Goal: Information Seeking & Learning: Learn about a topic

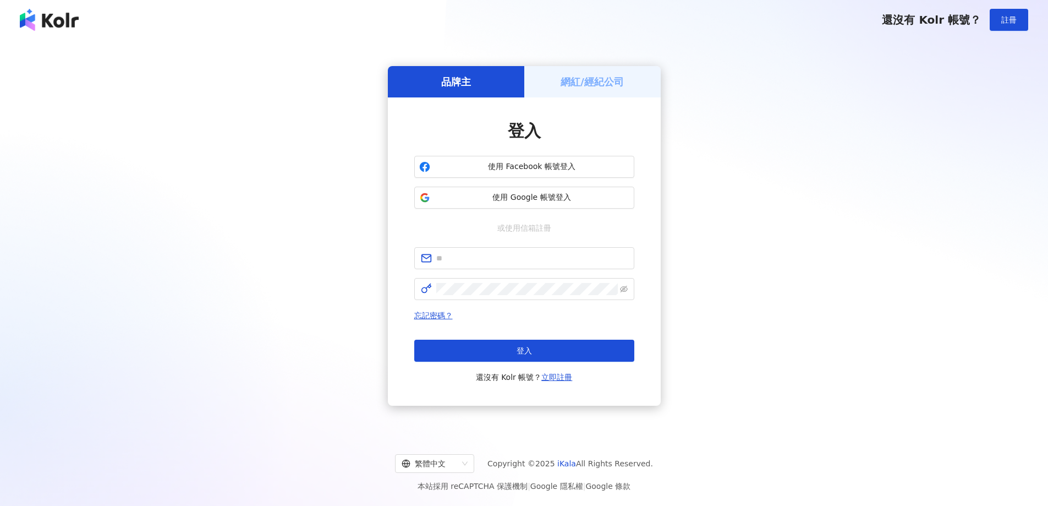
type input "**********"
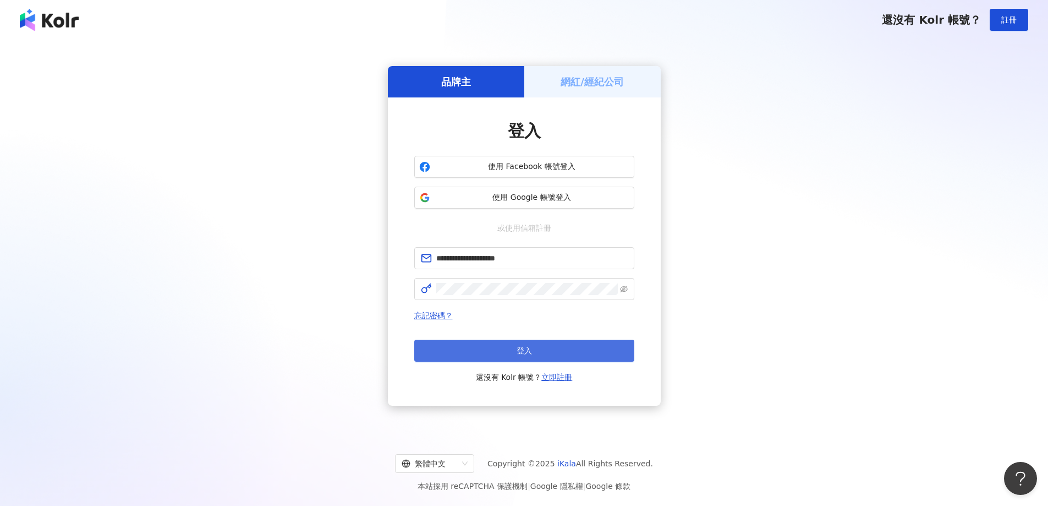
click at [585, 356] on button "登入" at bounding box center [524, 351] width 220 height 22
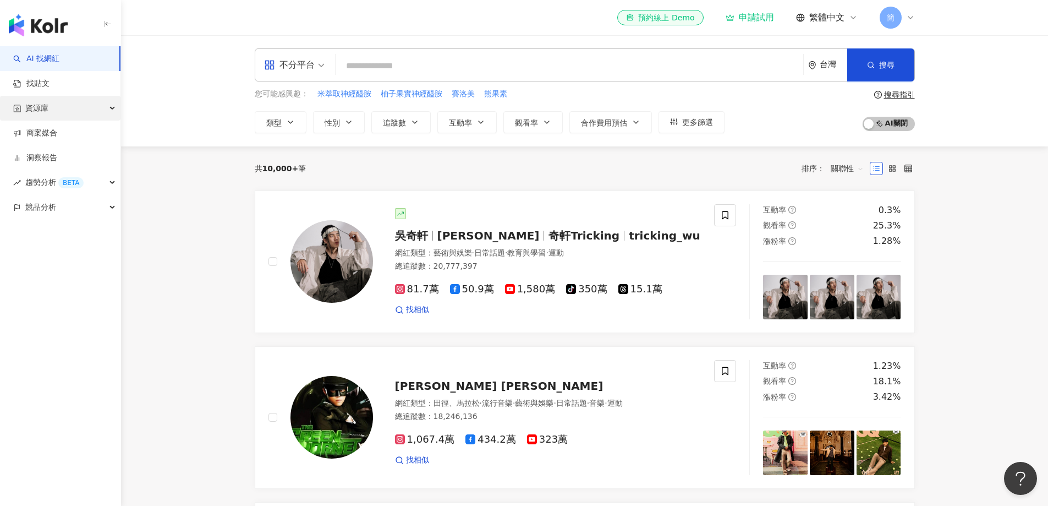
click at [46, 100] on span "資源庫" at bounding box center [36, 108] width 23 height 25
click at [56, 130] on link "網紅管理" at bounding box center [41, 133] width 31 height 11
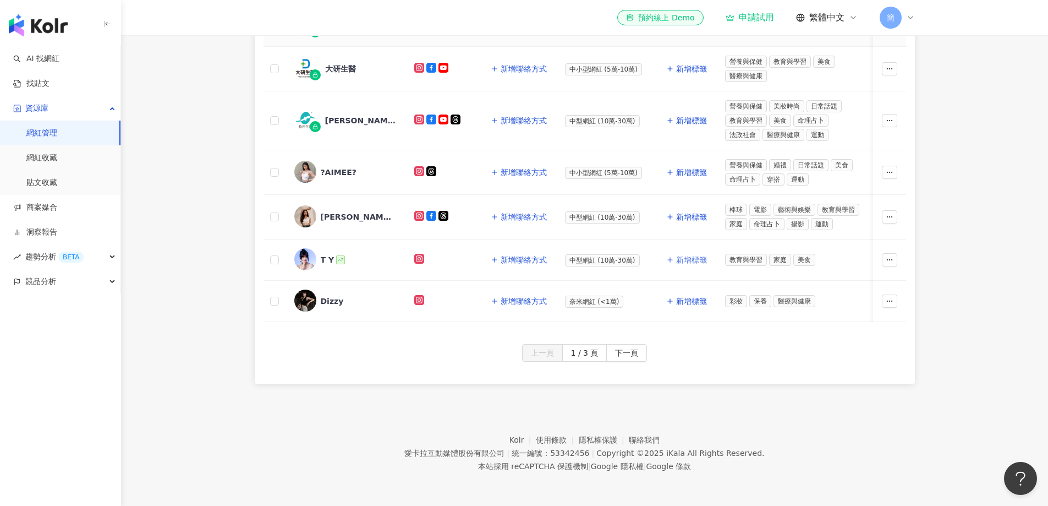
scroll to position [532, 0]
click at [633, 351] on span "下一頁" at bounding box center [626, 353] width 23 height 18
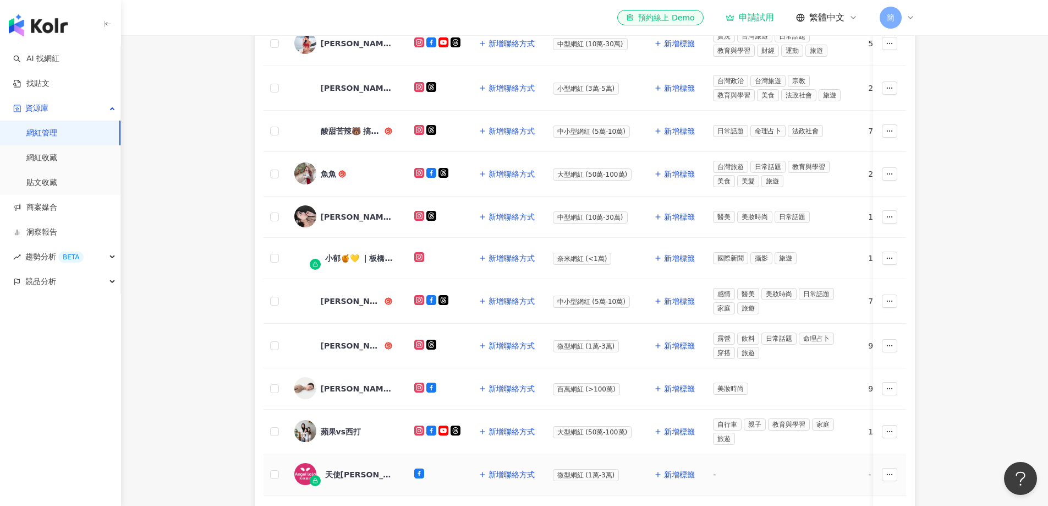
scroll to position [275, 0]
click at [310, 299] on img at bounding box center [305, 301] width 22 height 22
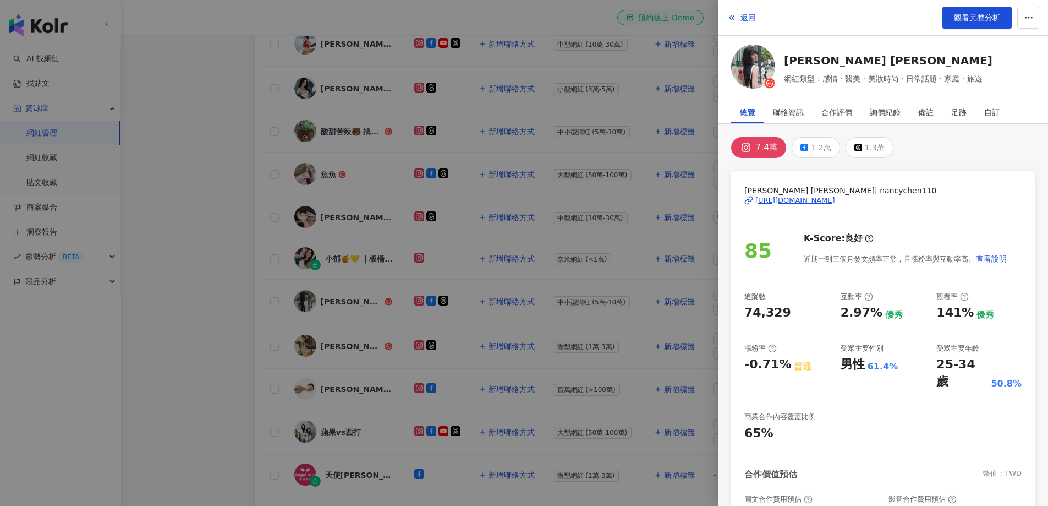
click at [834, 202] on div "[URL][DOMAIN_NAME]" at bounding box center [796, 200] width 80 height 10
click at [237, 175] on div at bounding box center [524, 253] width 1048 height 506
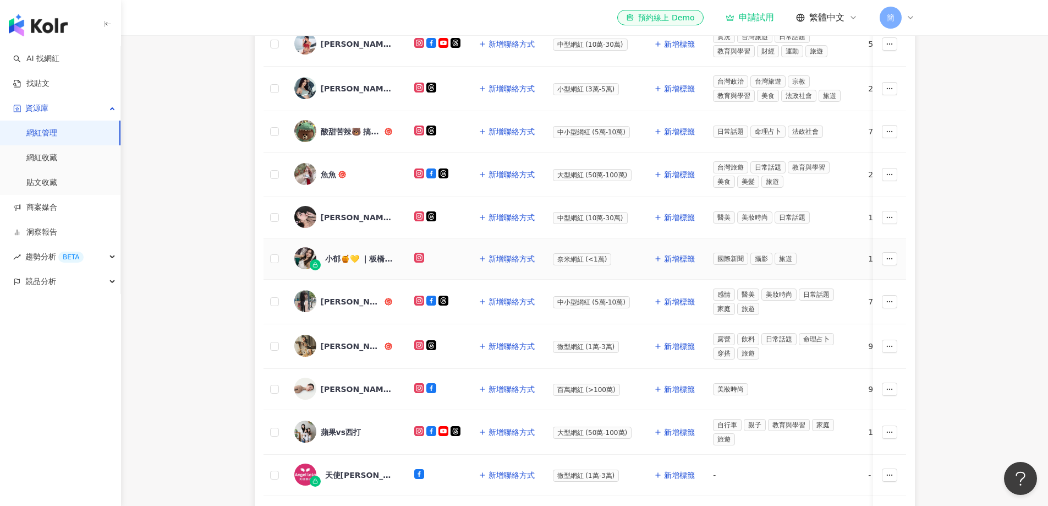
click at [333, 254] on div "小郁🍯💛 ｜板橋｜增肌減脂｜減重｜咖啡｜" at bounding box center [361, 258] width 72 height 11
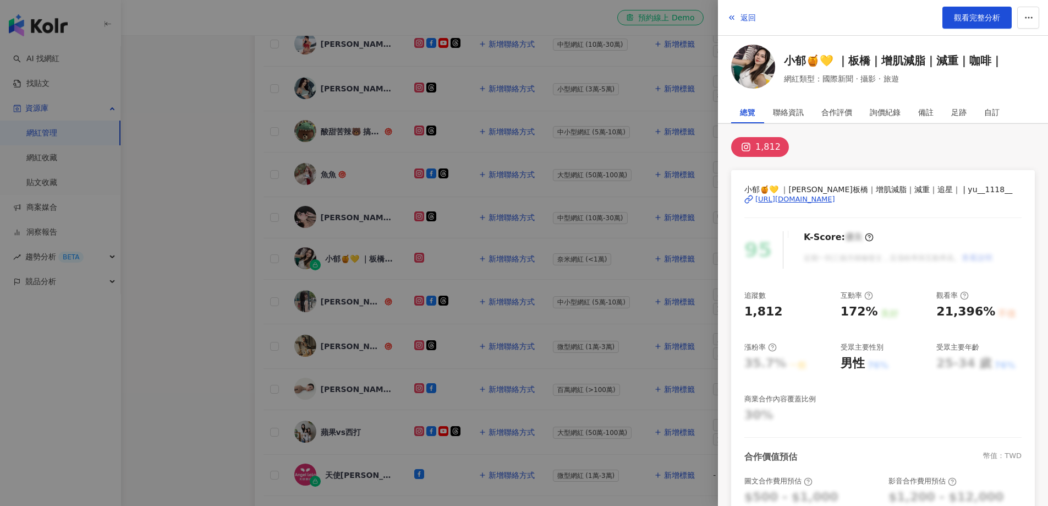
click at [797, 200] on div "[URL][DOMAIN_NAME]" at bounding box center [796, 199] width 80 height 10
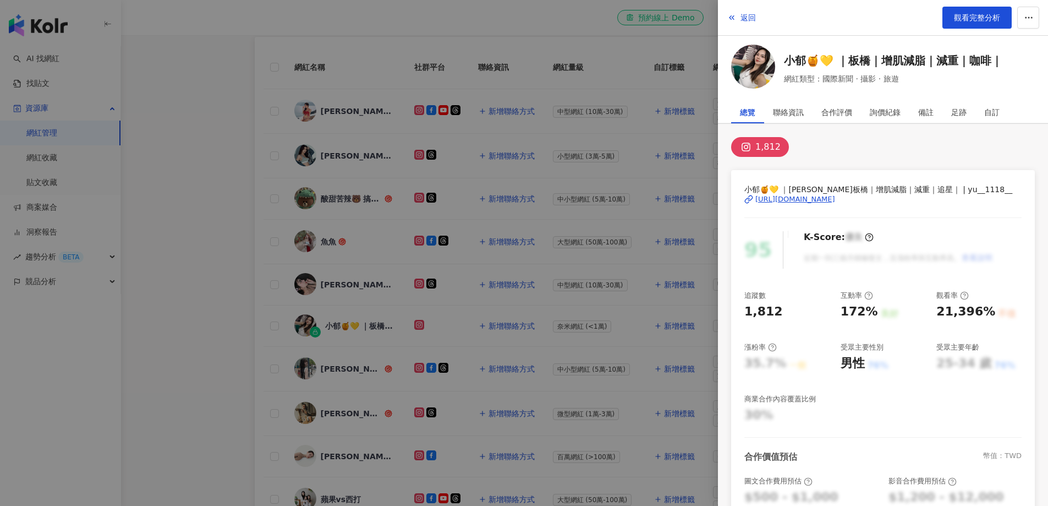
scroll to position [110, 0]
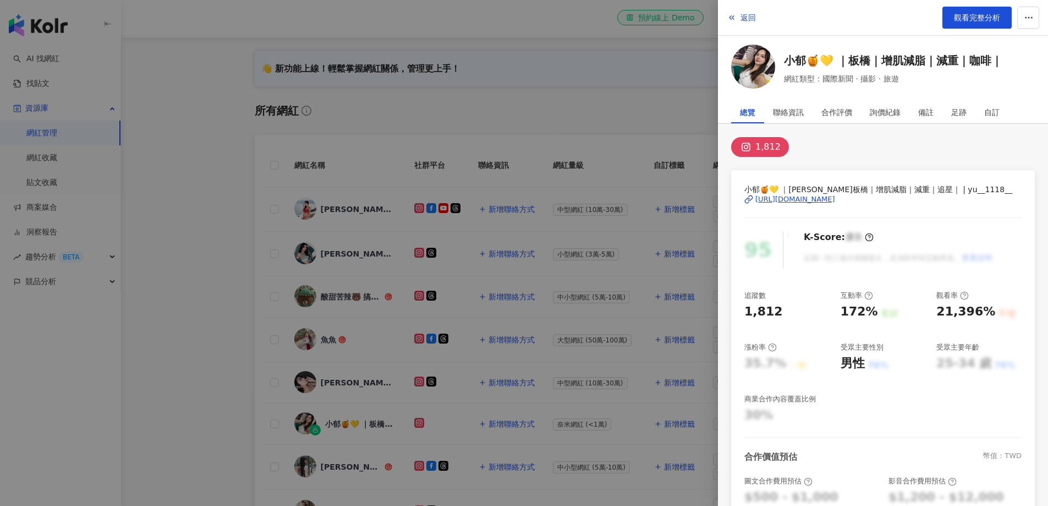
click at [209, 204] on div at bounding box center [524, 253] width 1048 height 506
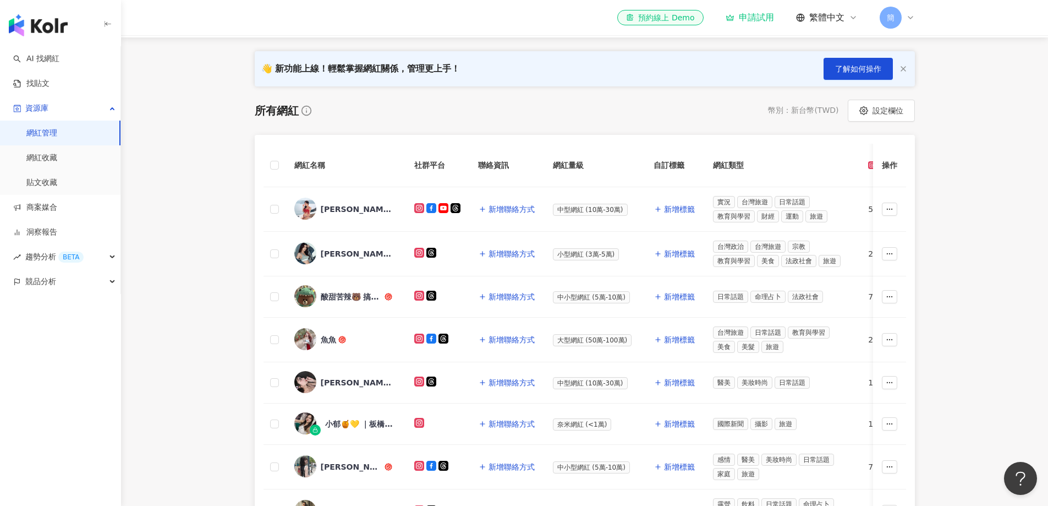
click at [993, 248] on main "網紅管理 加入網紅 社群平台 合作專案 合作酬勞 標籤 解鎖狀態 更多篩選 👋 新功能上線！輕鬆掌握網紅關係，管理更上手！ 了解如何操作 所有網紅 幣別 ： …" at bounding box center [584, 344] width 927 height 839
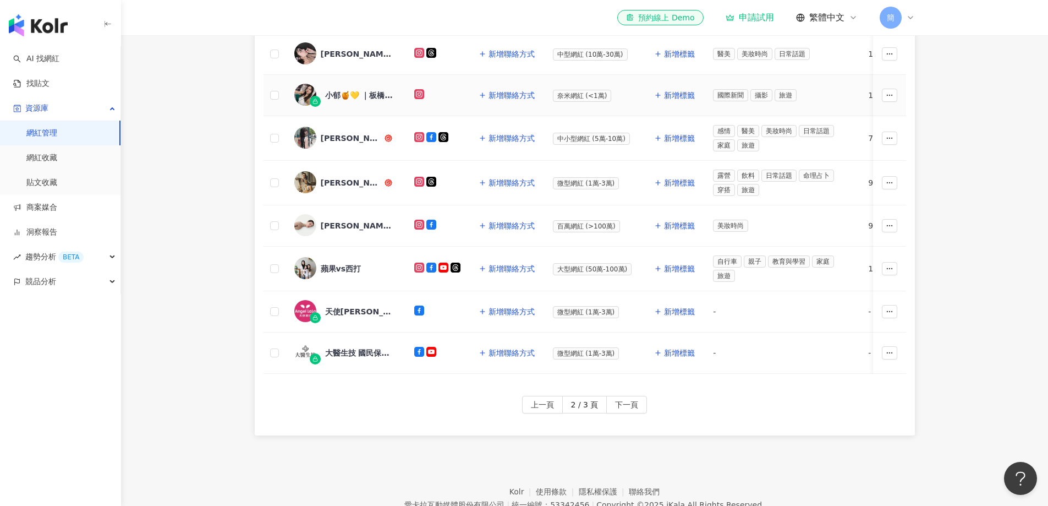
scroll to position [440, 0]
click at [641, 412] on button "下一頁" at bounding box center [626, 403] width 41 height 18
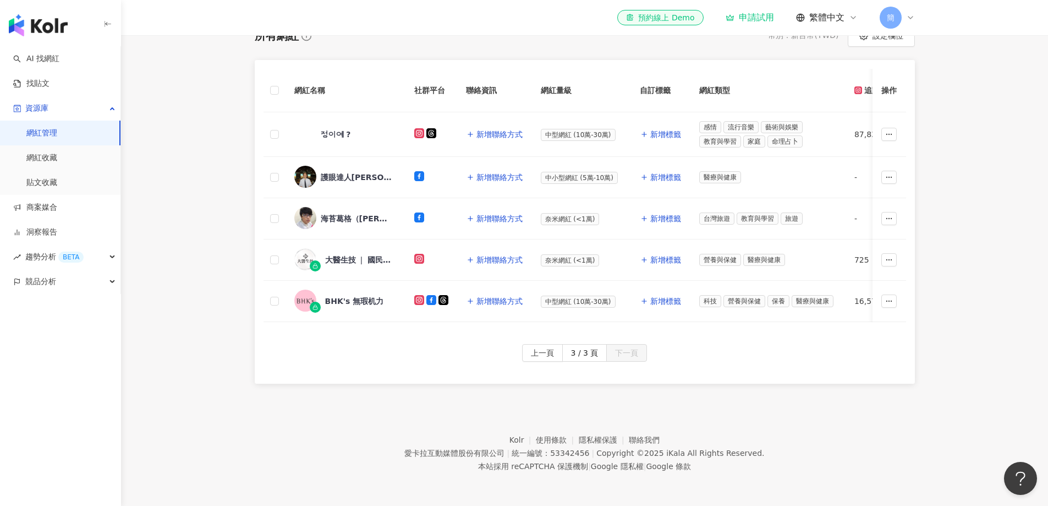
scroll to position [191, 0]
click at [333, 129] on div "정이예 ?" at bounding box center [336, 134] width 30 height 11
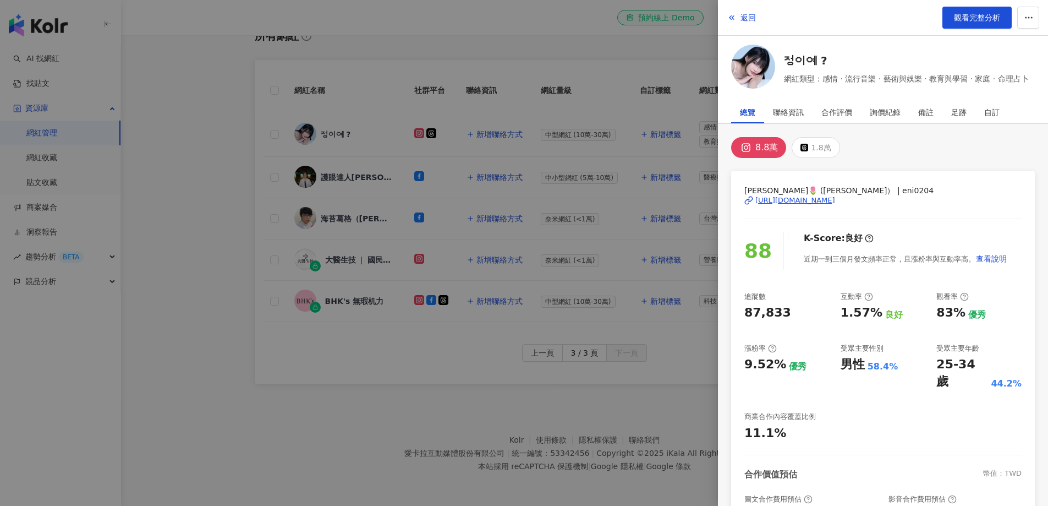
click at [804, 201] on div "[URL][DOMAIN_NAME]" at bounding box center [796, 200] width 80 height 10
click at [220, 258] on div at bounding box center [524, 253] width 1048 height 506
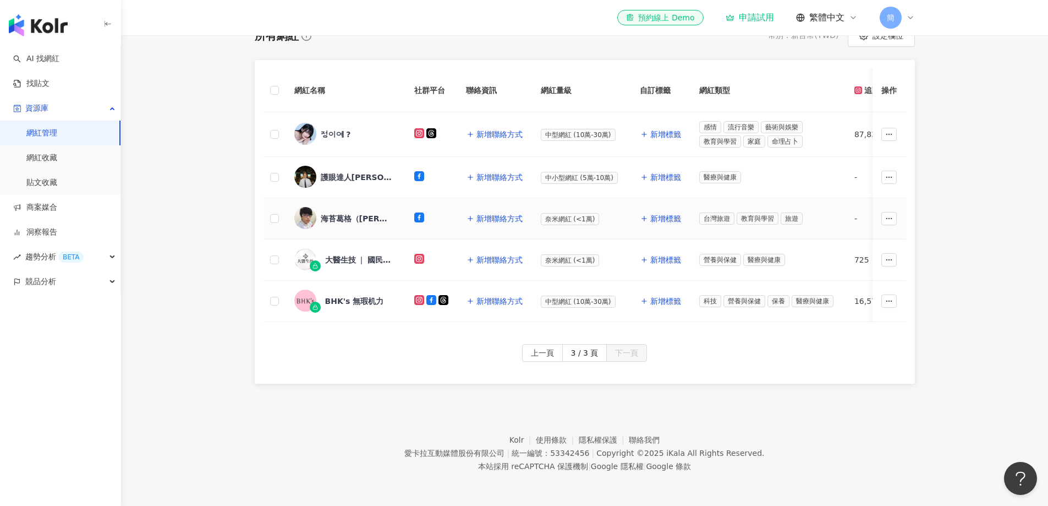
click at [332, 213] on div "海苔葛格（[PERSON_NAME]）" at bounding box center [357, 218] width 72 height 11
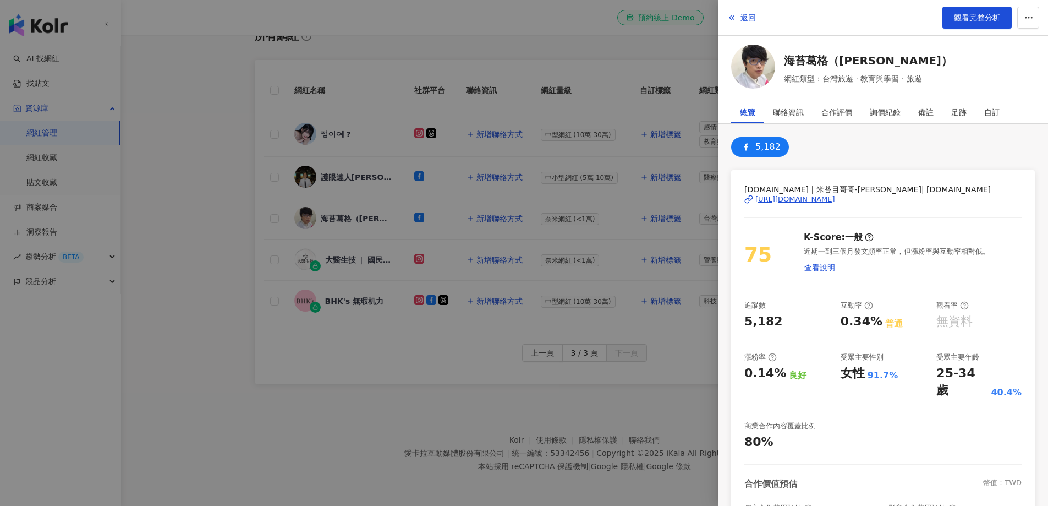
click at [835, 198] on div "[URL][DOMAIN_NAME]" at bounding box center [796, 199] width 80 height 10
click at [206, 199] on div at bounding box center [524, 253] width 1048 height 506
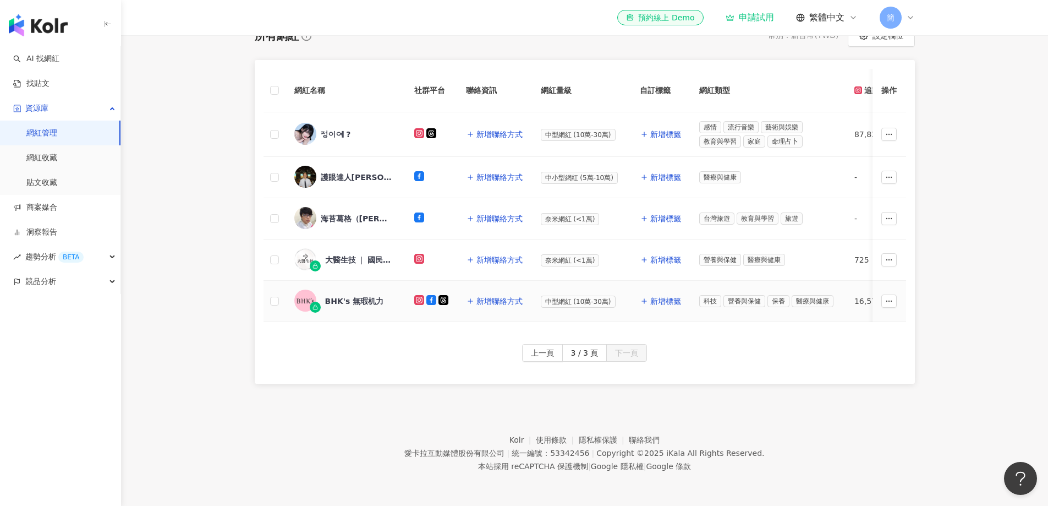
click at [359, 299] on div "BHK's 無瑕机力" at bounding box center [345, 300] width 102 height 23
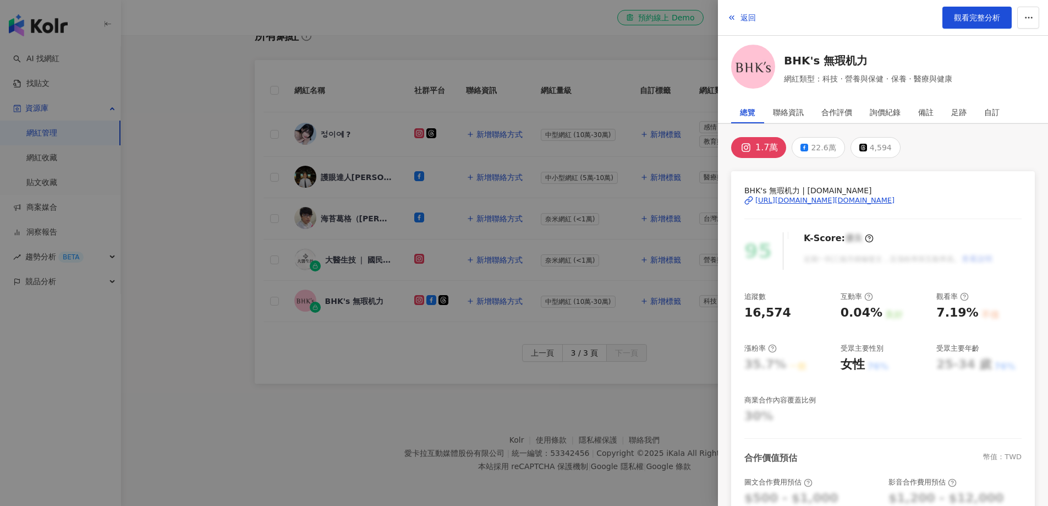
click at [814, 204] on div "[URL][DOMAIN_NAME][DOMAIN_NAME]" at bounding box center [825, 200] width 139 height 10
click at [190, 232] on div at bounding box center [524, 253] width 1048 height 506
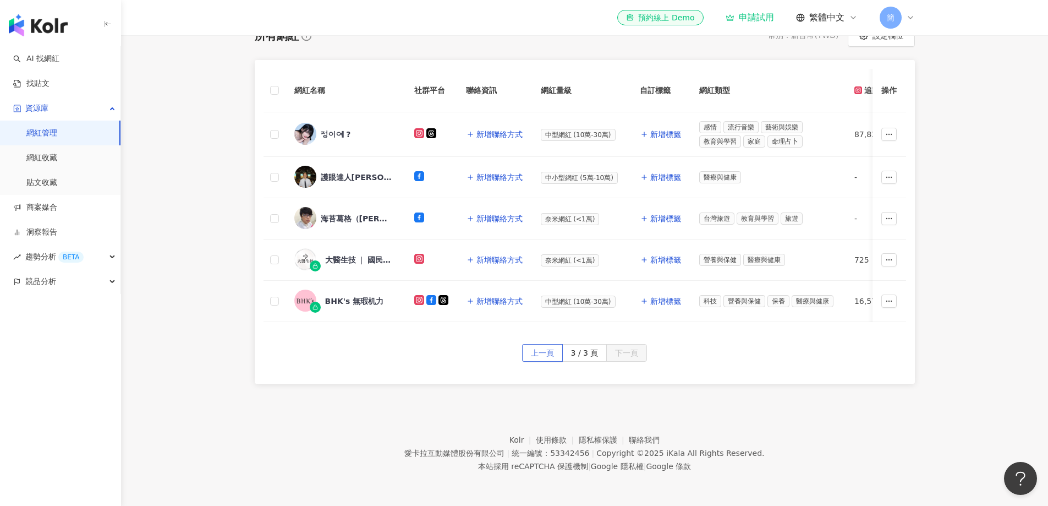
click at [552, 358] on span "上一頁" at bounding box center [542, 353] width 23 height 18
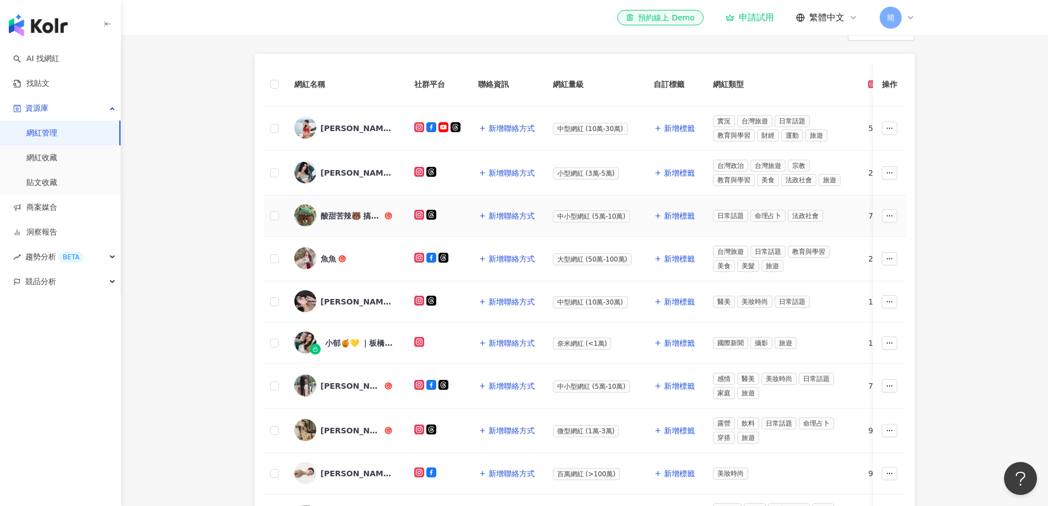
click at [334, 212] on div "酸甜苦辣🐻 搞笑·梗圖·全是感情分享" at bounding box center [352, 215] width 62 height 11
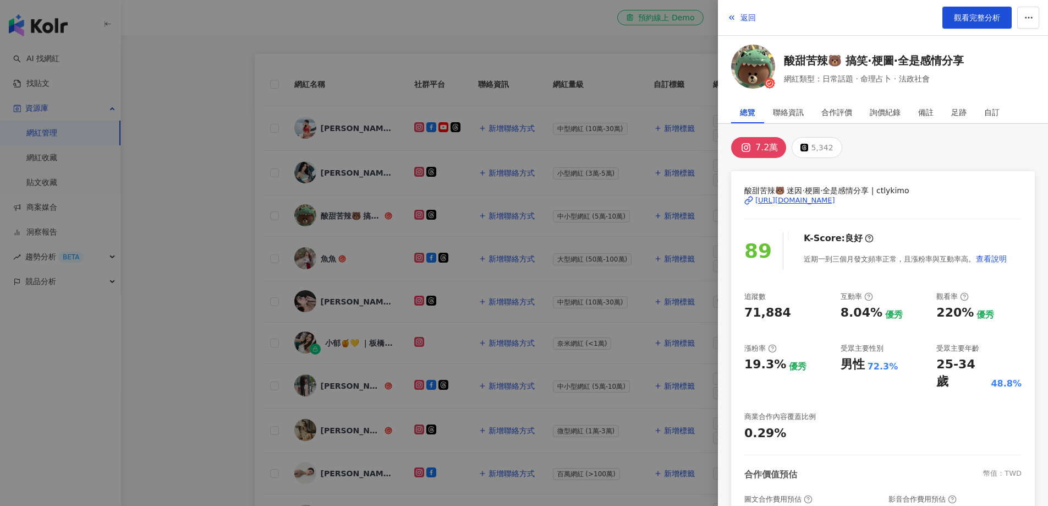
click at [835, 200] on div "[URL][DOMAIN_NAME]" at bounding box center [796, 200] width 80 height 10
click at [813, 200] on div "[URL][DOMAIN_NAME]" at bounding box center [796, 200] width 80 height 10
